Goal: Transaction & Acquisition: Purchase product/service

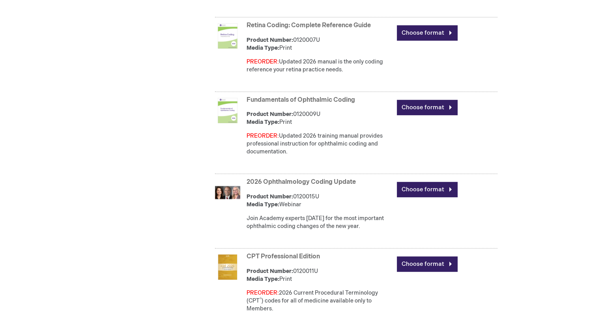
scroll to position [403, 0]
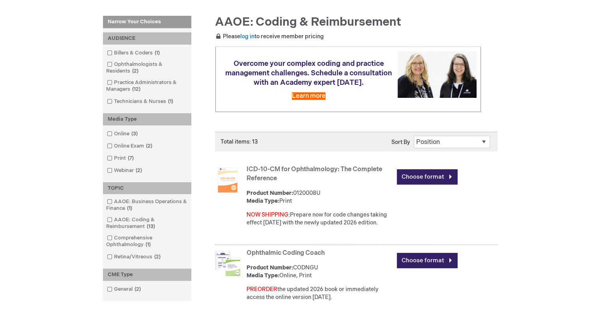
scroll to position [105, 0]
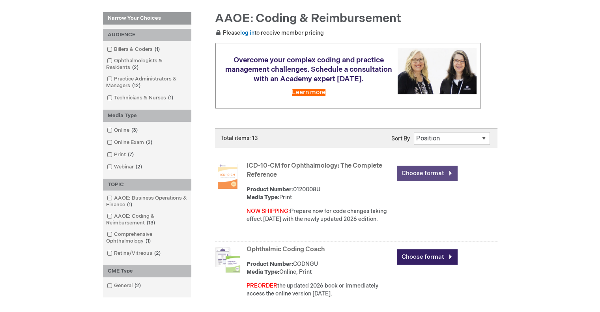
click at [423, 172] on link "Choose format" at bounding box center [427, 173] width 61 height 15
